Goal: Transaction & Acquisition: Purchase product/service

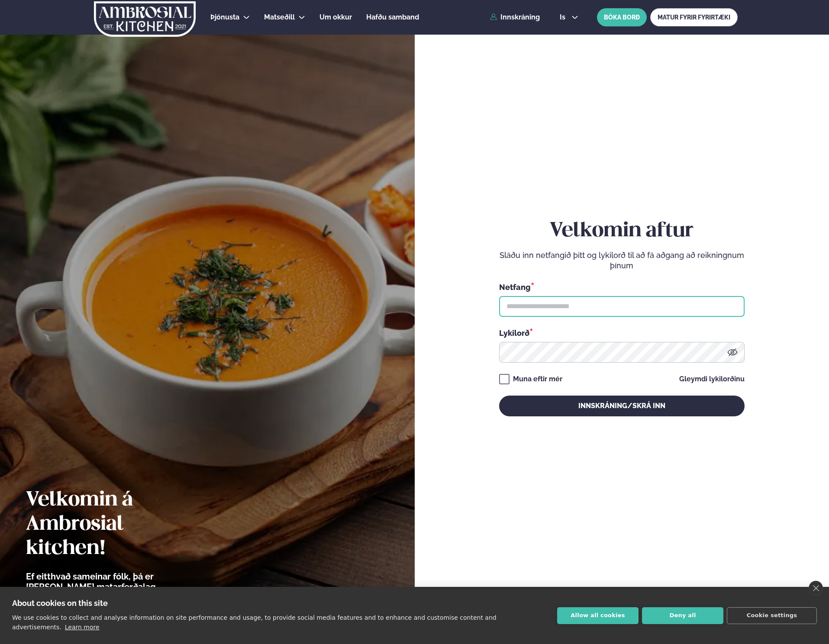
click at [602, 305] on input "text" at bounding box center [621, 306] width 245 height 21
type input "**********"
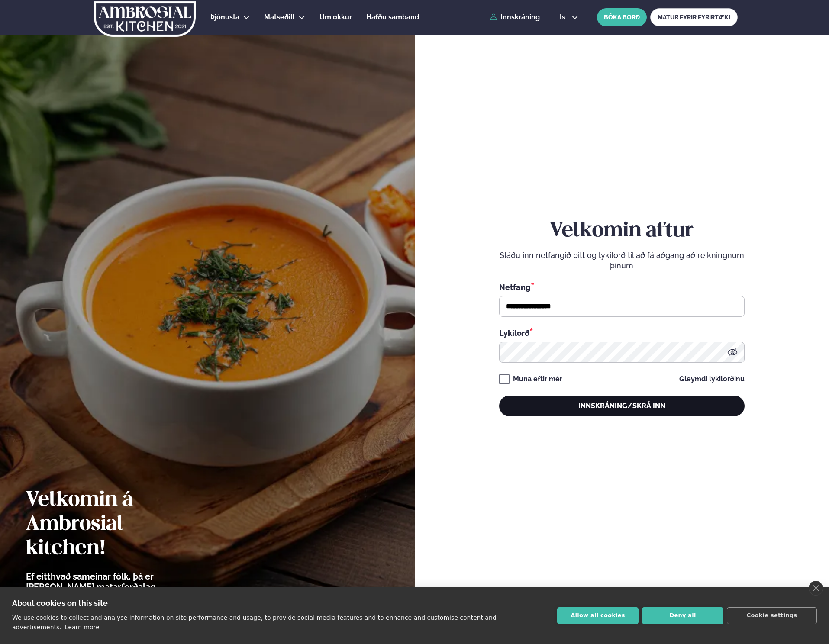
click at [601, 405] on button "Innskráning/Skrá inn" at bounding box center [621, 406] width 245 height 21
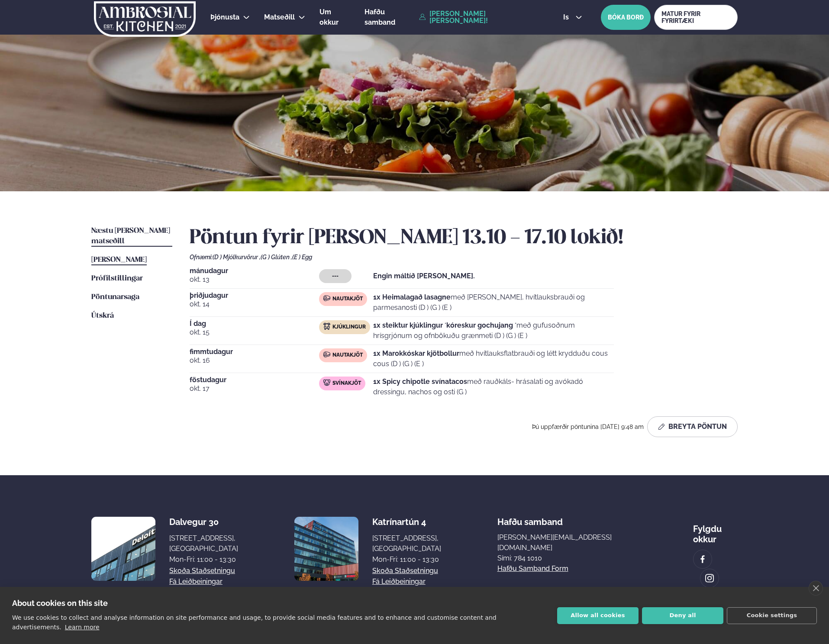
click at [135, 231] on span "Næstu [PERSON_NAME] matseðill" at bounding box center [130, 236] width 79 height 18
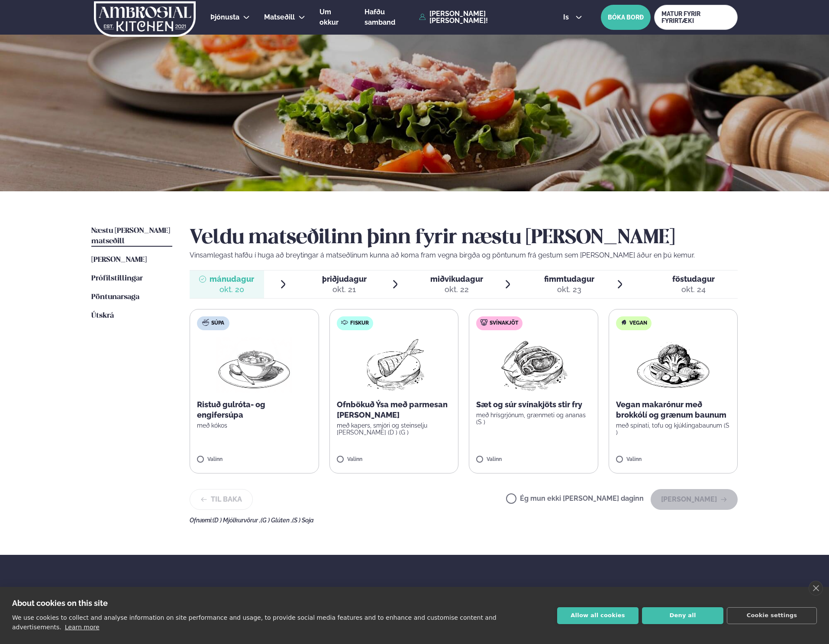
click at [519, 352] on img at bounding box center [533, 364] width 77 height 55
click at [685, 498] on button "[PERSON_NAME]" at bounding box center [694, 499] width 87 height 21
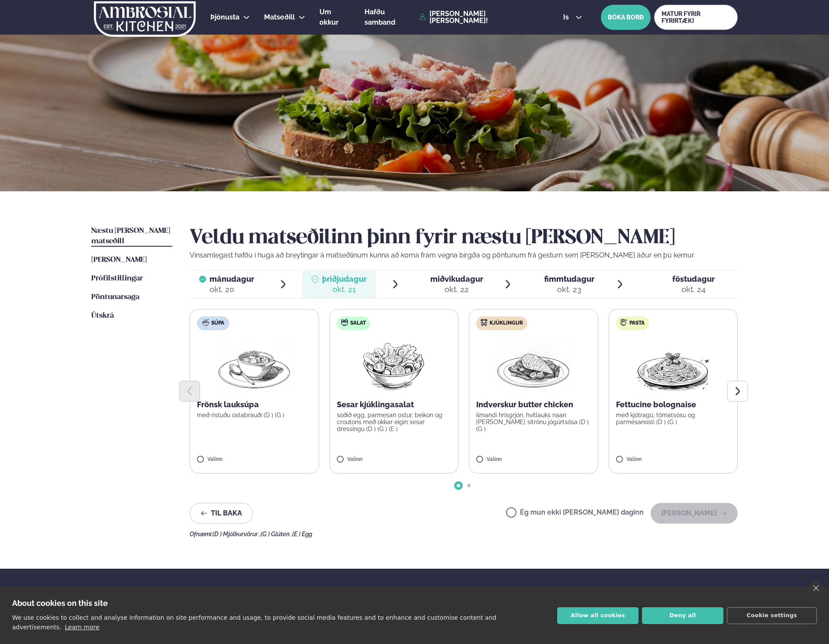
click at [527, 415] on p "ilmandi hrísgrjón, hvítlauks naan [PERSON_NAME] sítrónu jógúrtsósa (D ) (G )" at bounding box center [533, 422] width 115 height 21
click at [711, 514] on button "[PERSON_NAME]" at bounding box center [694, 513] width 87 height 21
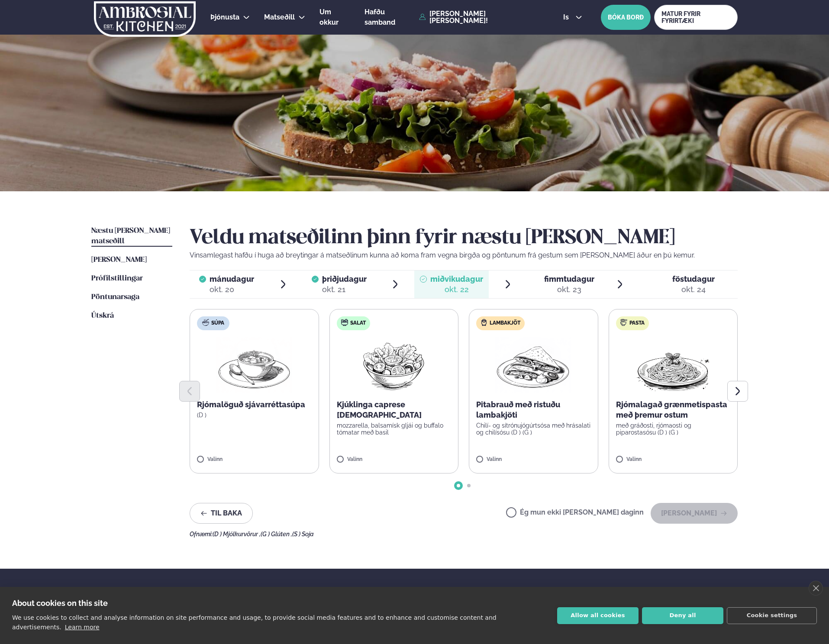
click at [579, 286] on div "okt. 23" at bounding box center [569, 289] width 50 height 10
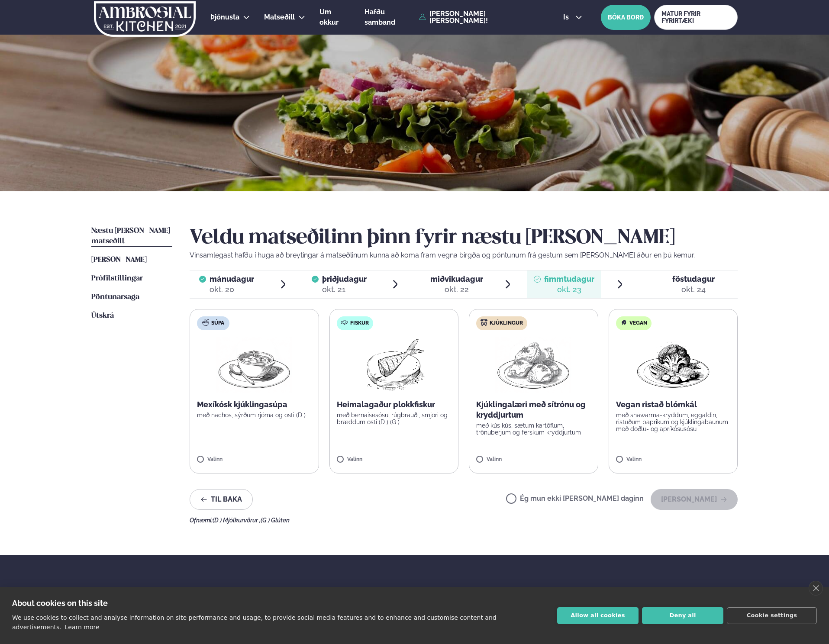
click at [677, 277] on span "föstudagur" at bounding box center [693, 278] width 42 height 9
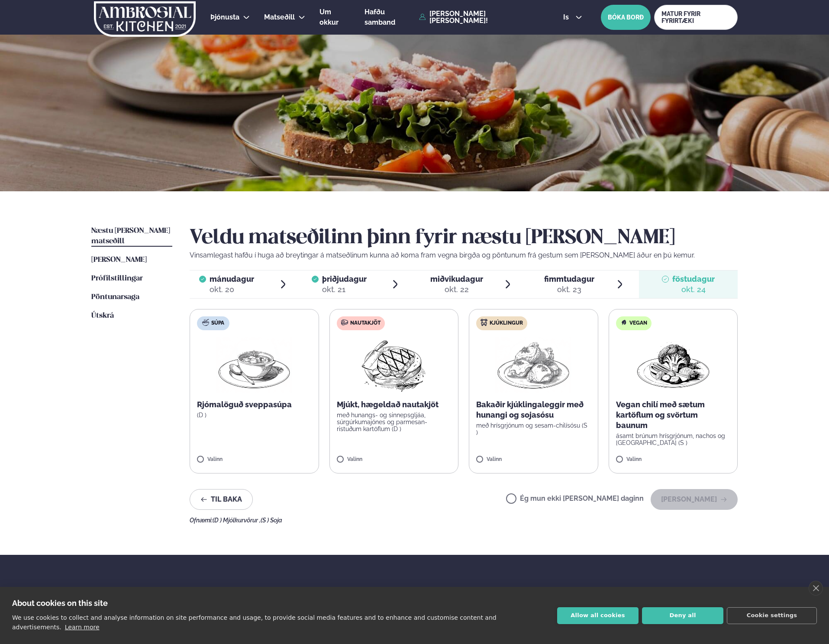
click at [355, 379] on img at bounding box center [393, 364] width 77 height 55
click at [565, 290] on div "okt. 23" at bounding box center [569, 289] width 50 height 10
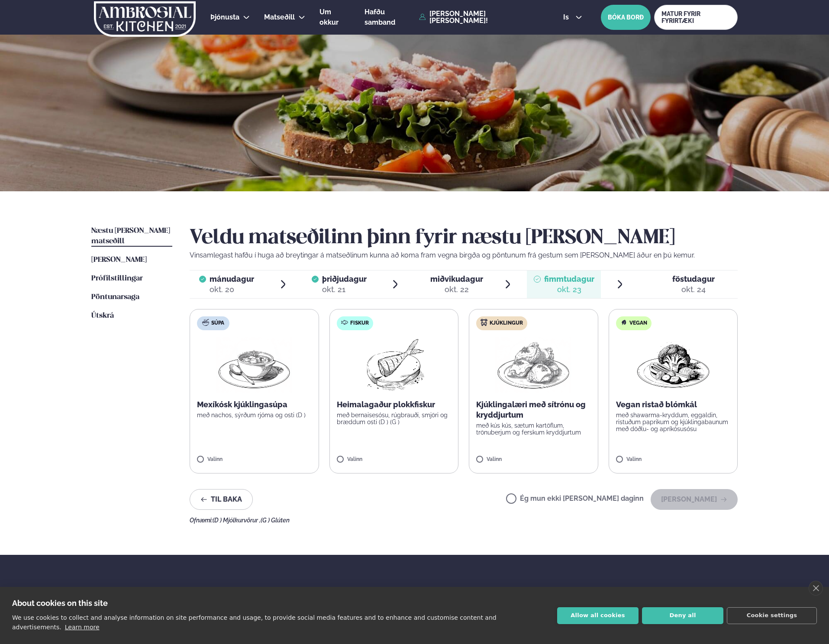
click at [529, 363] on img at bounding box center [533, 364] width 76 height 55
click at [695, 495] on button "[PERSON_NAME]" at bounding box center [694, 499] width 87 height 21
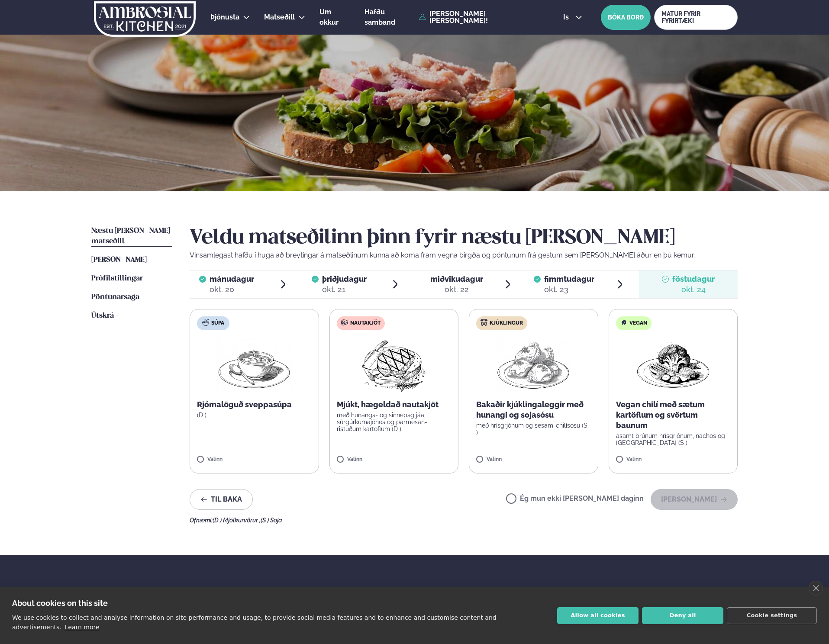
click at [406, 430] on p "með hunangs- og sinnepsgljáa, súrgúrkumajónes og parmesan-ristuðum kartöflum (D…" at bounding box center [394, 422] width 115 height 21
click at [682, 493] on button "[PERSON_NAME]" at bounding box center [694, 499] width 87 height 21
